Goal: Task Accomplishment & Management: Use online tool/utility

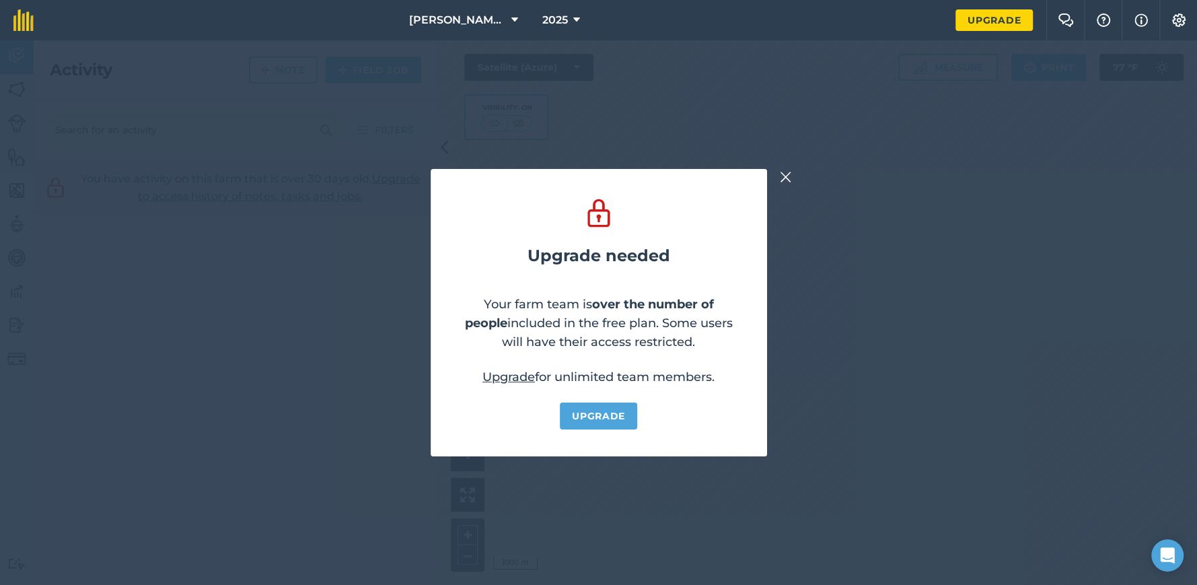
click at [787, 176] on img at bounding box center [786, 177] width 12 height 16
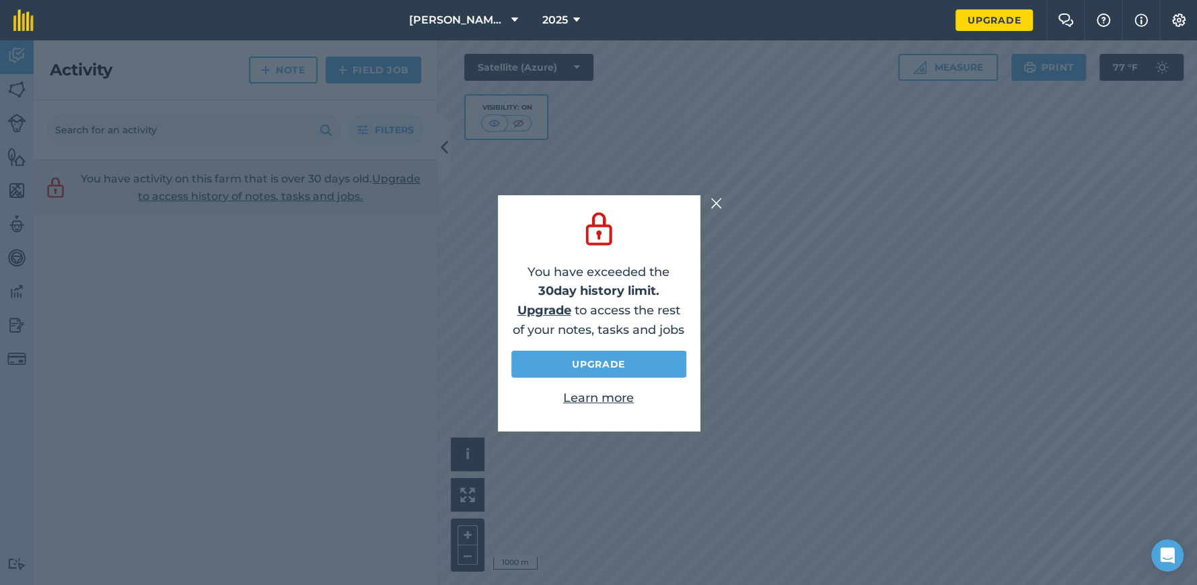
click at [715, 201] on img at bounding box center [717, 203] width 12 height 16
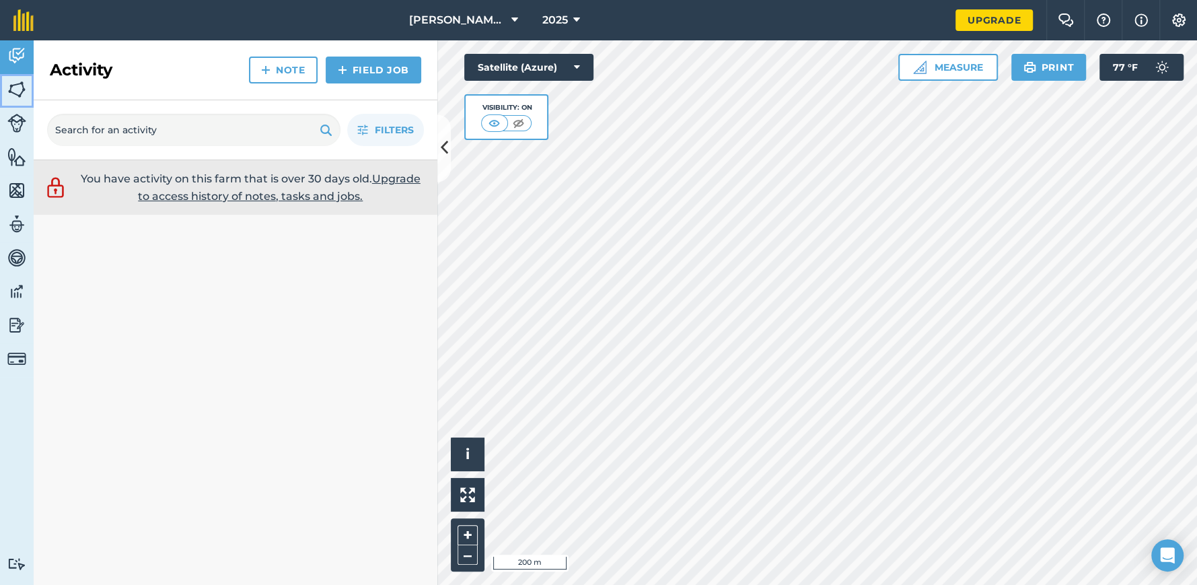
click at [14, 84] on img at bounding box center [16, 89] width 19 height 20
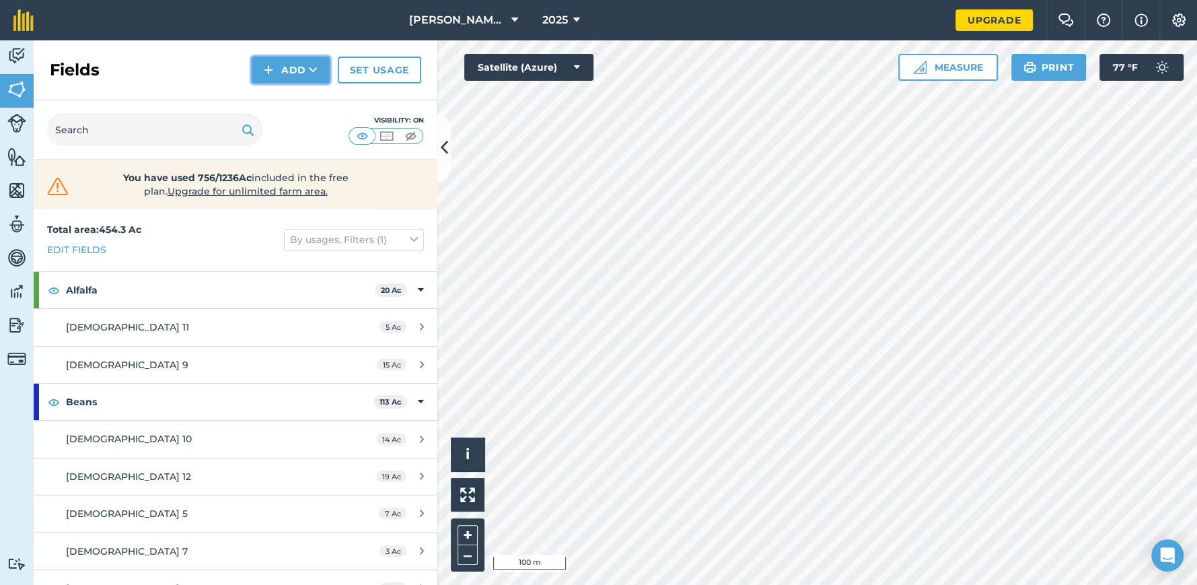
click at [302, 76] on button "Add" at bounding box center [291, 70] width 78 height 27
click at [291, 100] on link "Draw" at bounding box center [291, 100] width 74 height 30
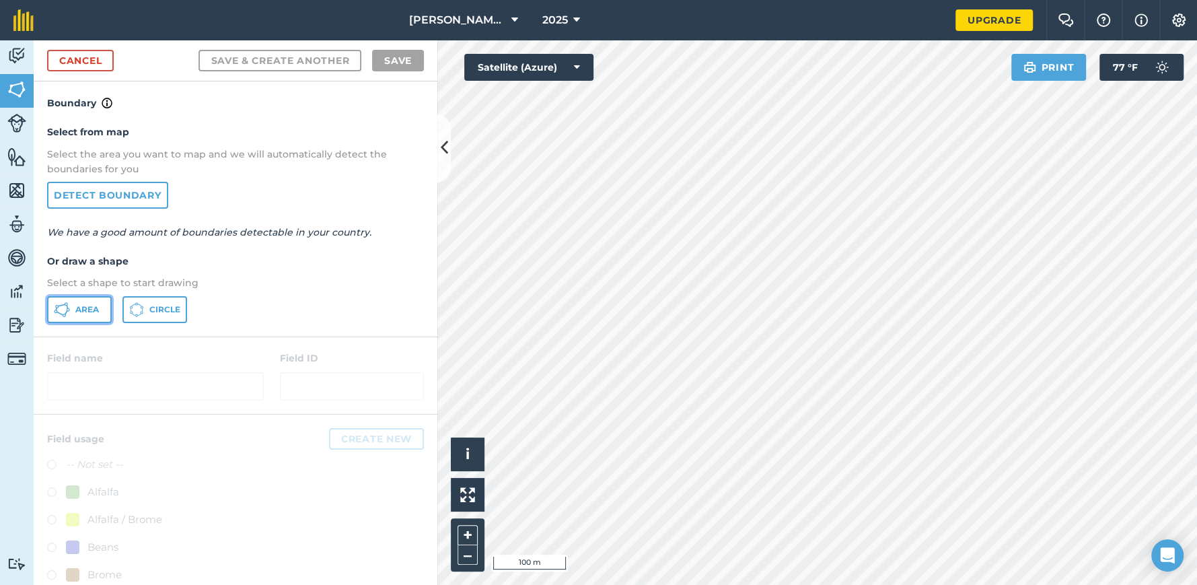
click at [92, 307] on span "Area" at bounding box center [87, 309] width 24 height 11
